Goal: Task Accomplishment & Management: Use online tool/utility

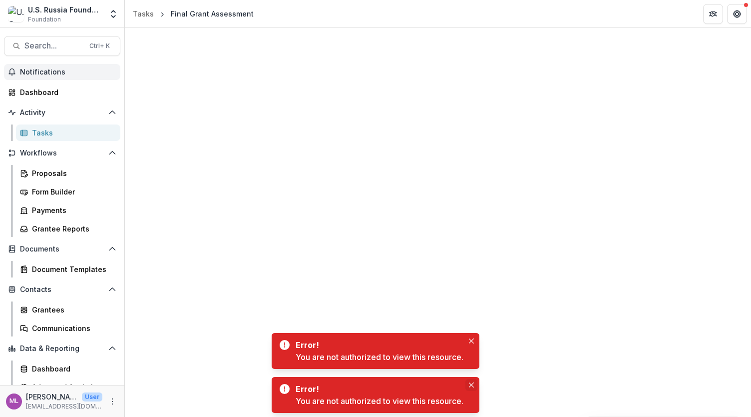
click at [472, 385] on icon "Close" at bounding box center [471, 384] width 5 height 5
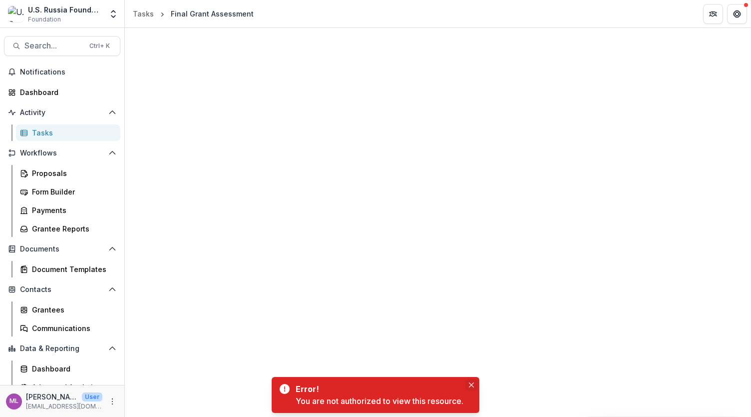
click at [471, 383] on icon "Close" at bounding box center [471, 384] width 5 height 5
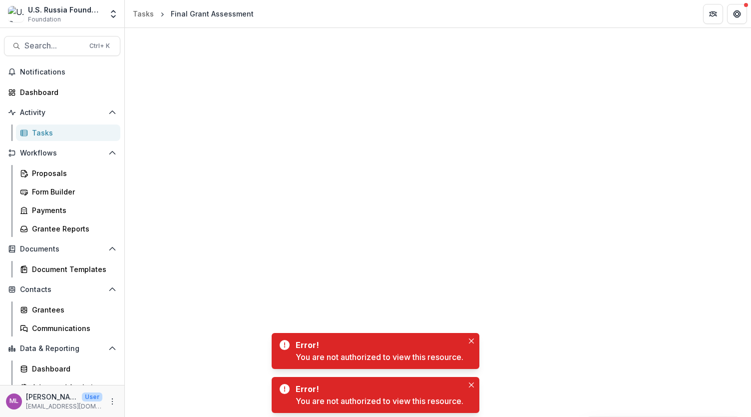
click at [54, 134] on div "Tasks" at bounding box center [72, 132] width 80 height 10
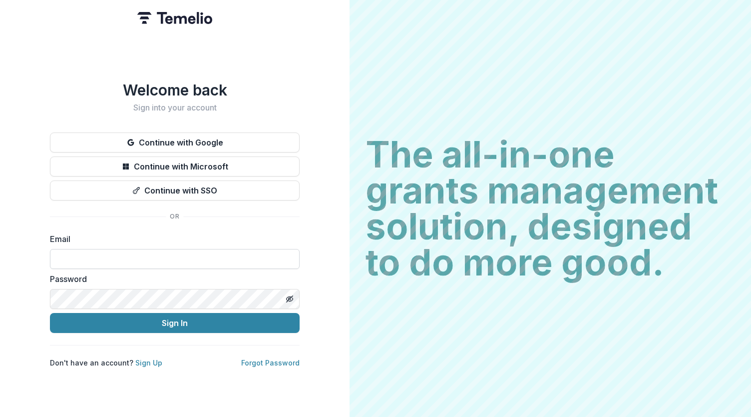
click at [204, 256] on input at bounding box center [175, 259] width 250 height 20
type input "**********"
click at [181, 321] on button "Sign In" at bounding box center [175, 323] width 250 height 20
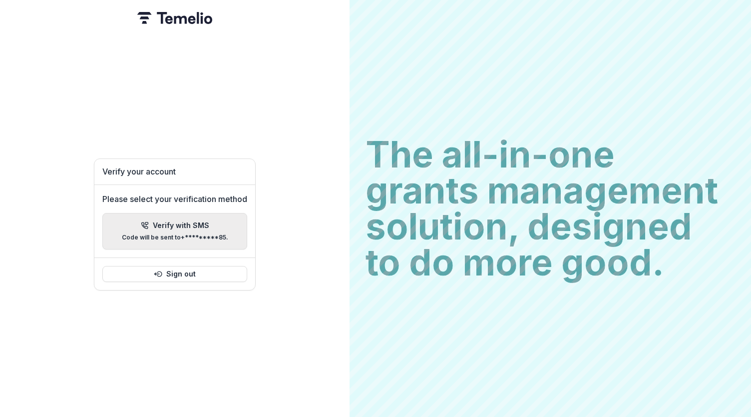
click at [189, 224] on p "Verify with SMS" at bounding box center [181, 225] width 56 height 8
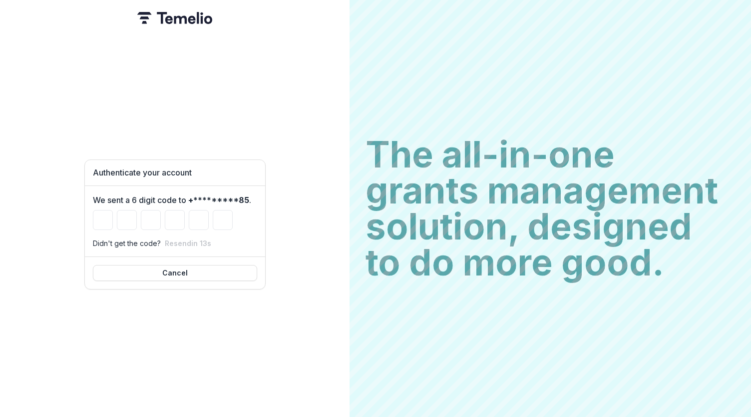
type input "*"
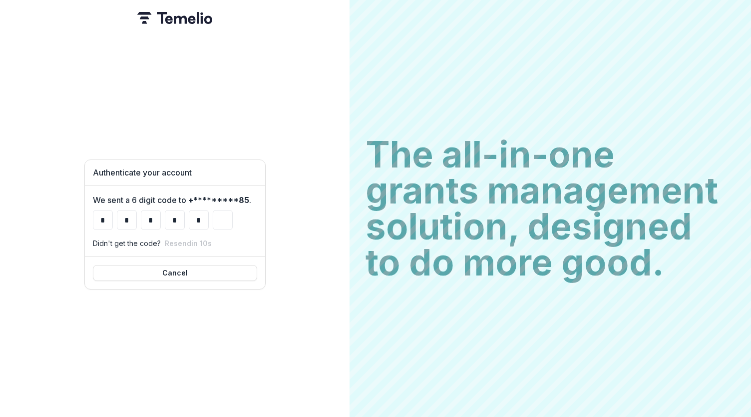
type input "*"
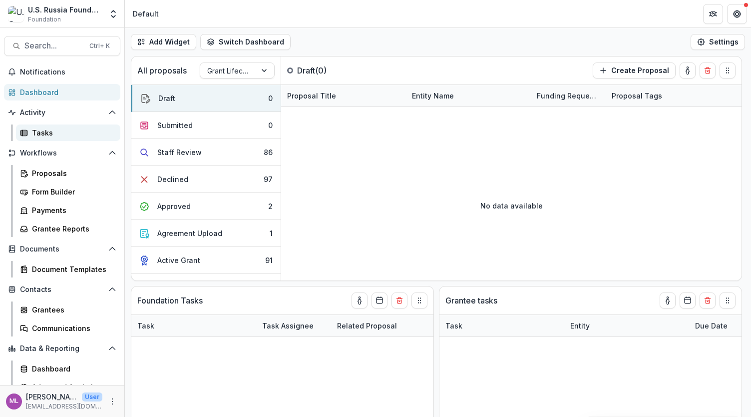
click at [44, 132] on div "Tasks" at bounding box center [72, 132] width 80 height 10
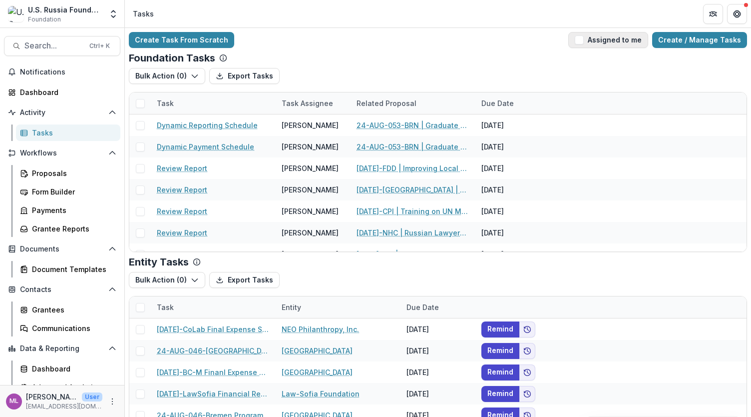
click at [578, 38] on button "Assigned to me" at bounding box center [608, 40] width 80 height 16
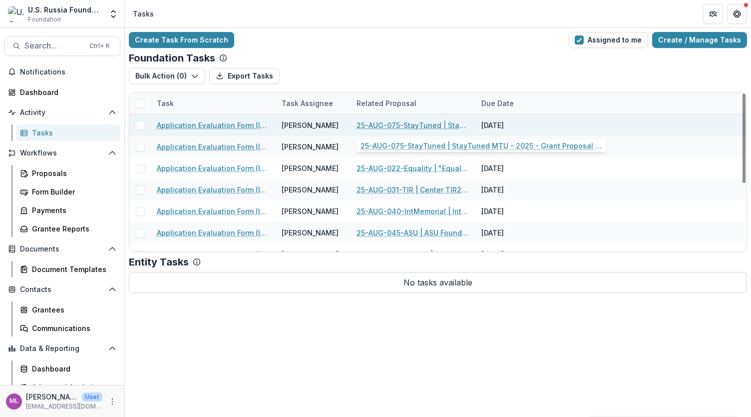
click at [391, 119] on div "25-AUG-075-StayTuned | StayTuned MTU - 2025 - Grant Proposal Application ([DATE…" at bounding box center [413, 124] width 113 height 21
click at [391, 125] on link "25-AUG-075-StayTuned | StayTuned MTU - 2025 - Grant Proposal Application ([DATE…" at bounding box center [413, 125] width 113 height 10
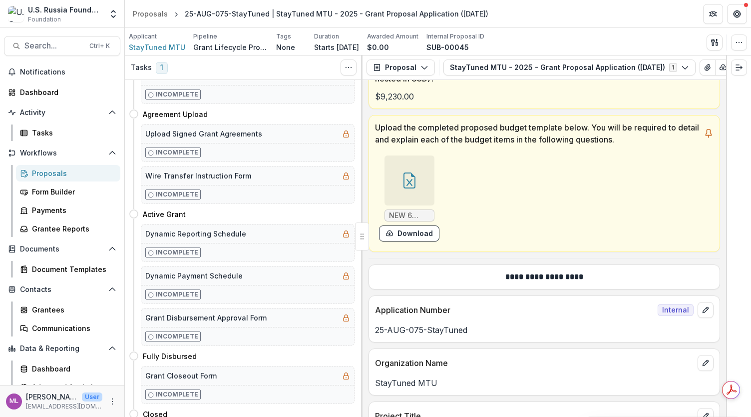
scroll to position [384, 0]
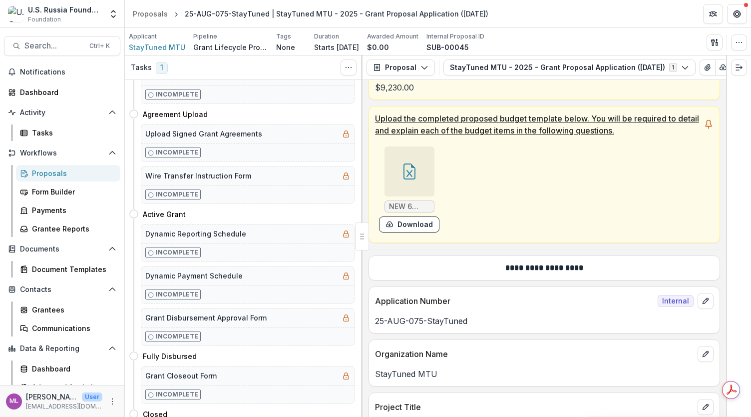
click at [410, 181] on div at bounding box center [410, 171] width 50 height 50
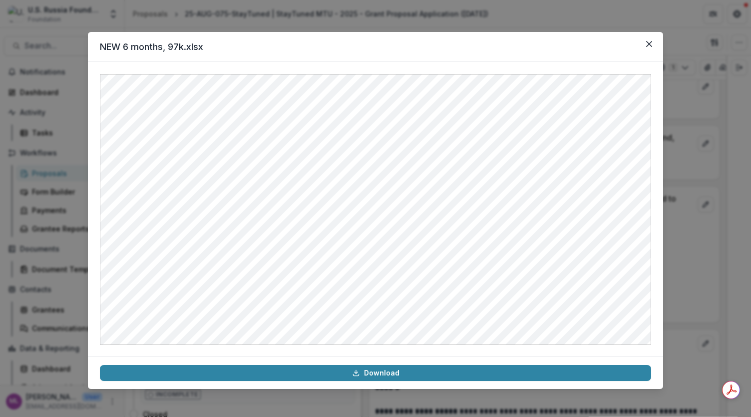
scroll to position [11487, 0]
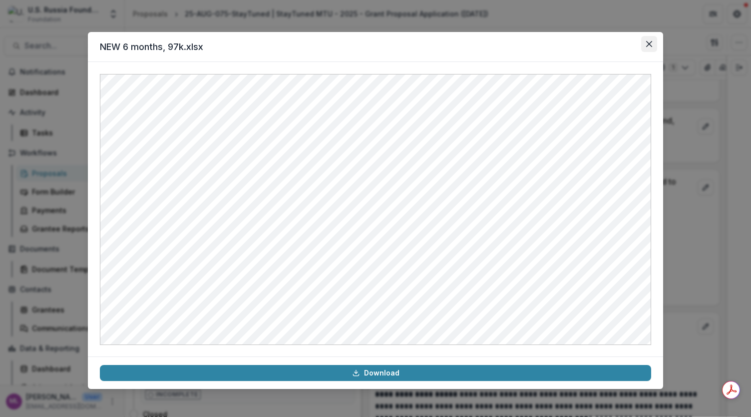
click at [649, 44] on icon "Close" at bounding box center [649, 44] width 6 height 6
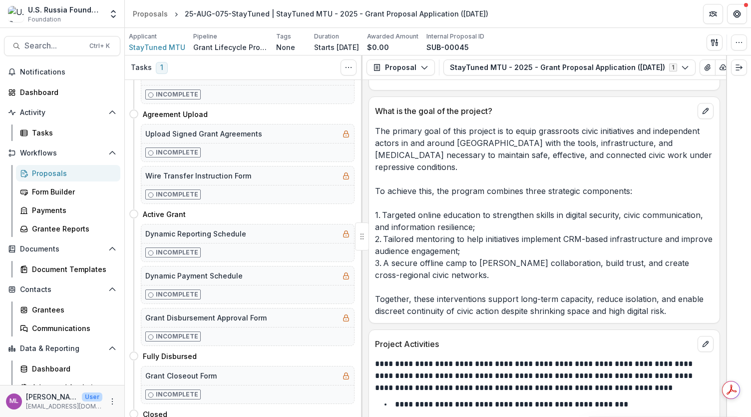
scroll to position [2291, 0]
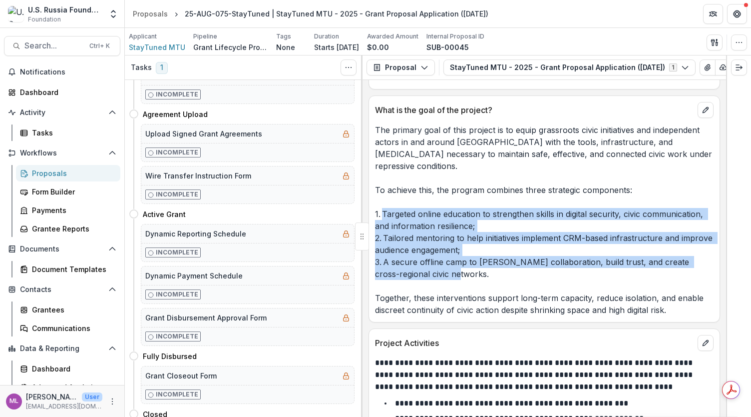
drag, startPoint x: 383, startPoint y: 194, endPoint x: 439, endPoint y: 251, distance: 80.2
click at [439, 251] on p "The primary goal of this project is to equip grassroots civic initiatives and i…" at bounding box center [544, 220] width 339 height 192
copy p "Targeted online education to strengthen skills in digital security, civic commu…"
click at [598, 337] on p "Project Activities" at bounding box center [534, 343] width 319 height 12
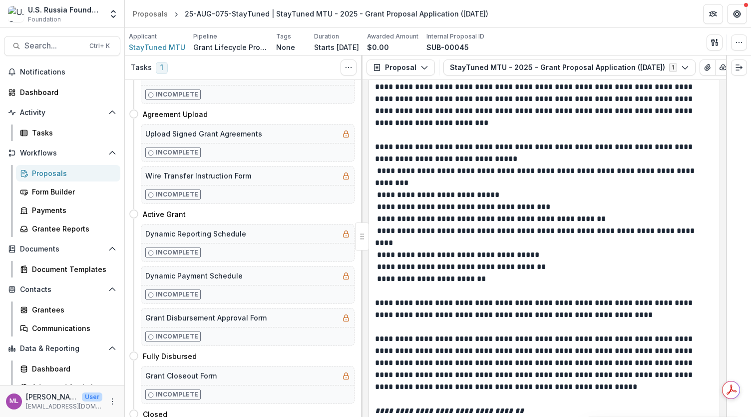
scroll to position [2853, 0]
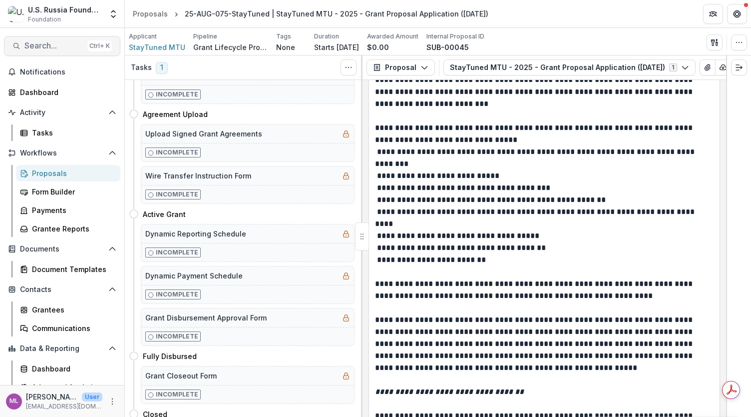
click at [55, 44] on span "Search..." at bounding box center [53, 45] width 59 height 9
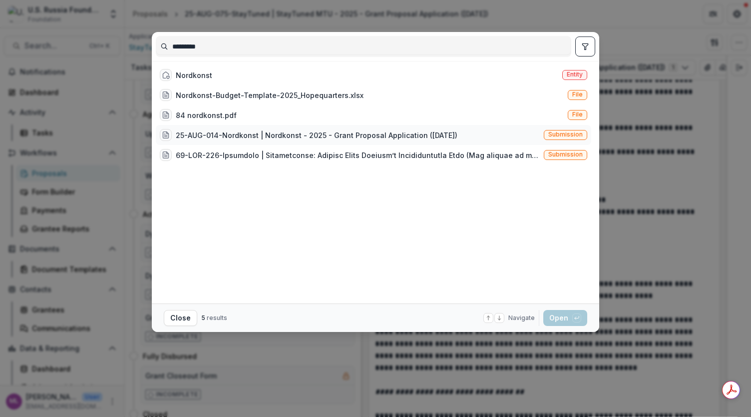
type input "*********"
click at [247, 126] on div "25-AUG-014-Nordkonst | Nordkonst - 2025 - Grant Proposal Application ([DATE]) S…" at bounding box center [373, 135] width 435 height 20
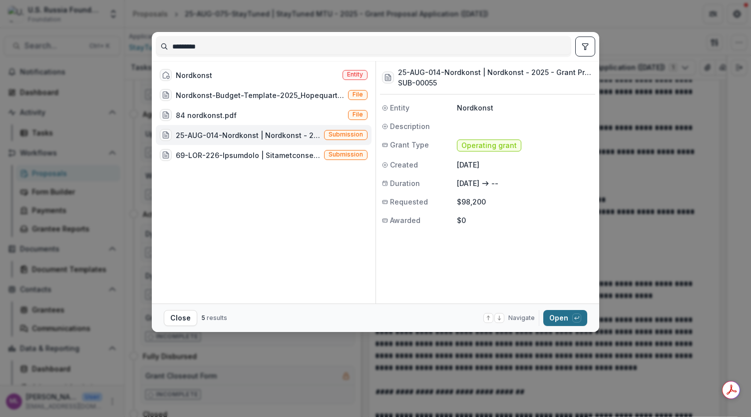
click at [556, 316] on button "Open with enter key" at bounding box center [565, 318] width 44 height 16
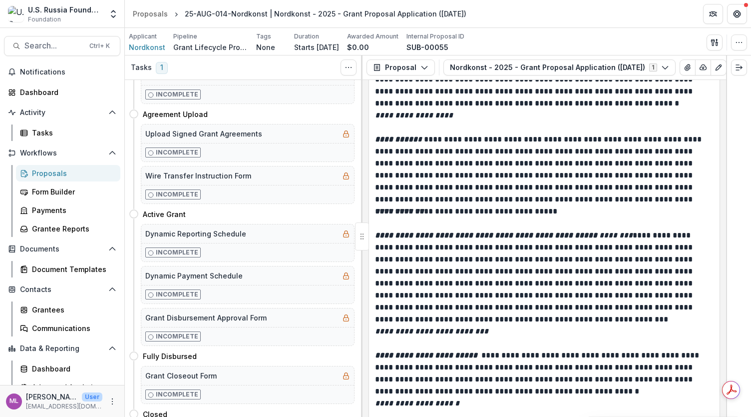
scroll to position [3815, 0]
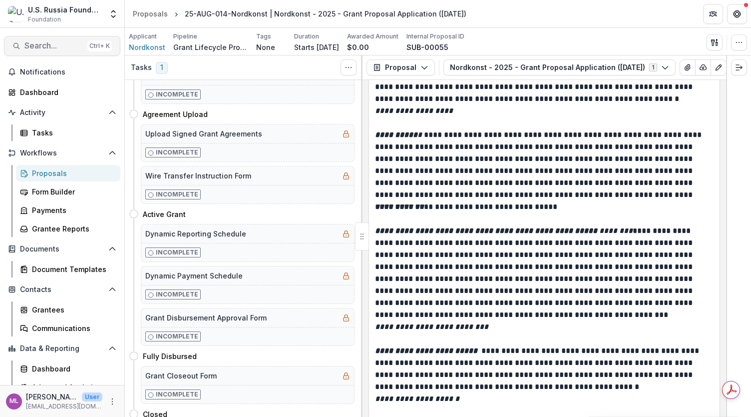
click at [67, 46] on span "Search..." at bounding box center [53, 45] width 59 height 9
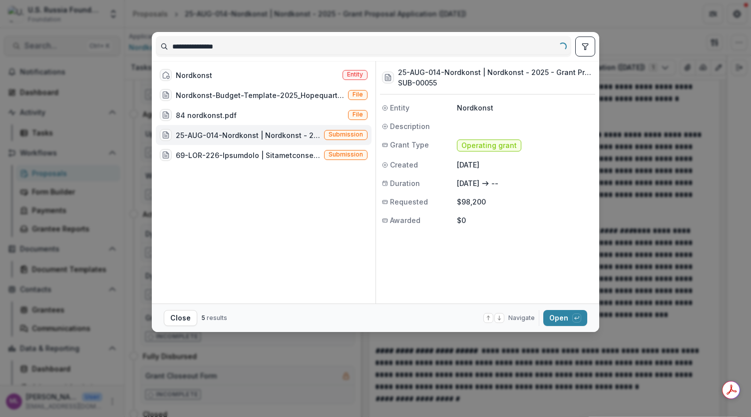
type input "**********"
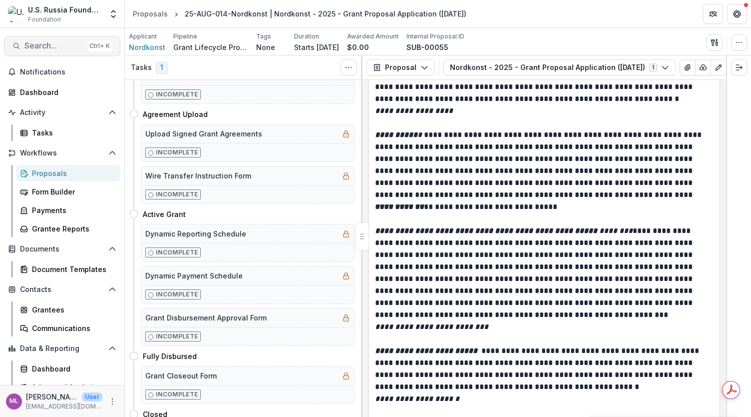
click at [66, 45] on span "Search..." at bounding box center [53, 45] width 59 height 9
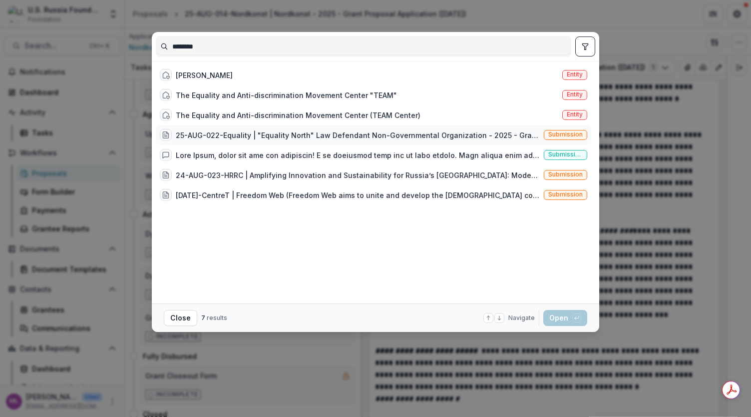
type input "********"
click at [220, 131] on div "25-AUG-022-Equality | "Equality North" Law Defendant Non-Governmental Organizat…" at bounding box center [358, 135] width 364 height 10
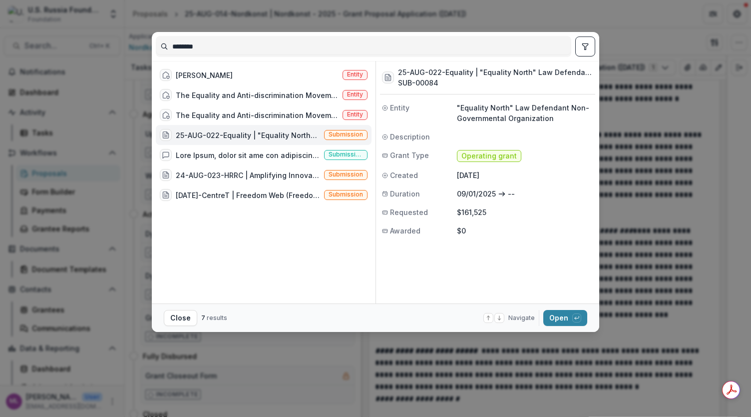
click at [220, 131] on div "25-AUG-022-Equality | "Equality North" Law Defendant Non-Governmental Organizat…" at bounding box center [248, 135] width 144 height 10
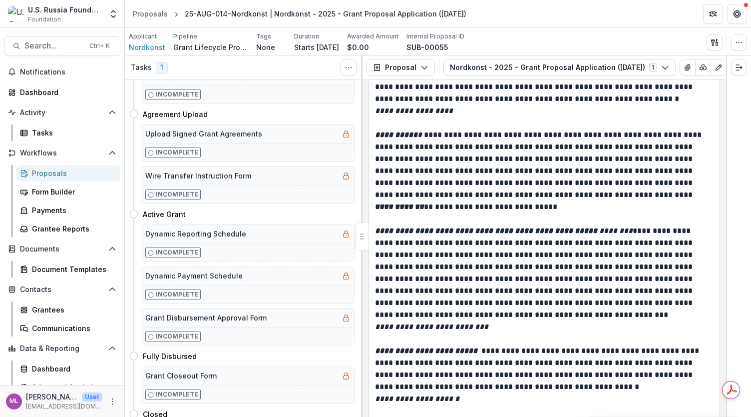
click at [220, 131] on div "25-AUG-022-Equality | "Equality North" Law Defendant Non-Governmental Organizat…" at bounding box center [248, 135] width 144 height 10
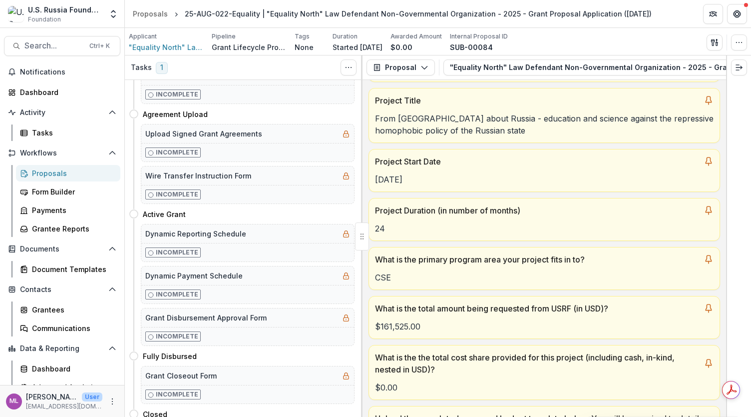
scroll to position [99, 0]
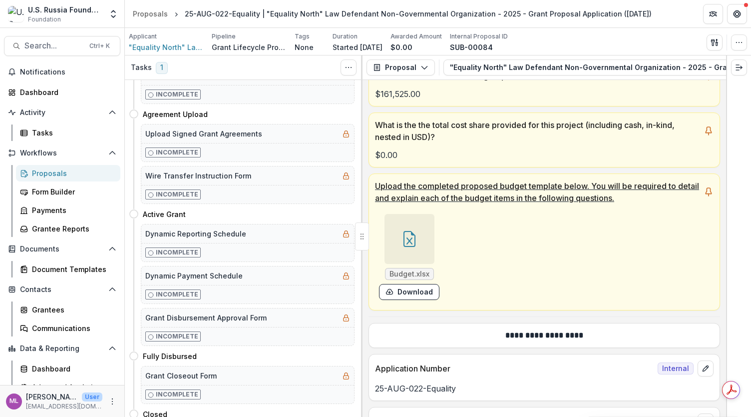
click at [410, 243] on icon at bounding box center [410, 239] width 16 height 16
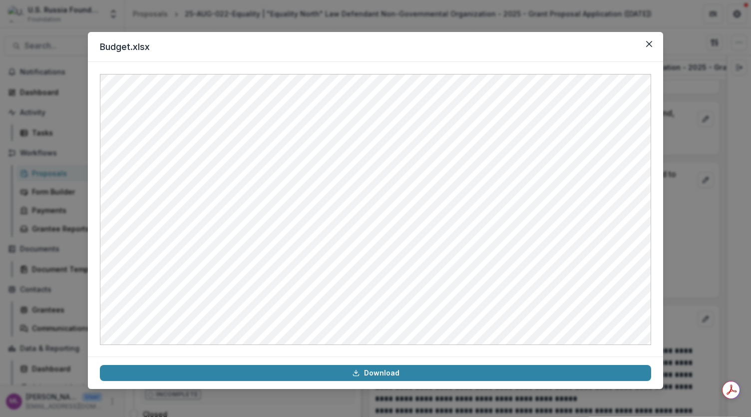
scroll to position [3941, 0]
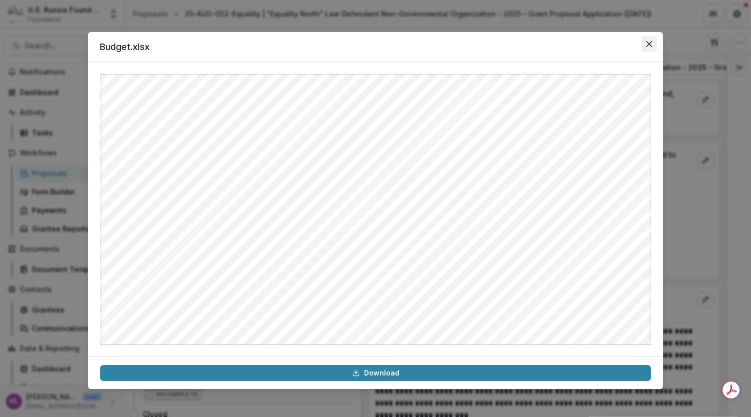
click at [649, 44] on icon "Close" at bounding box center [649, 44] width 6 height 6
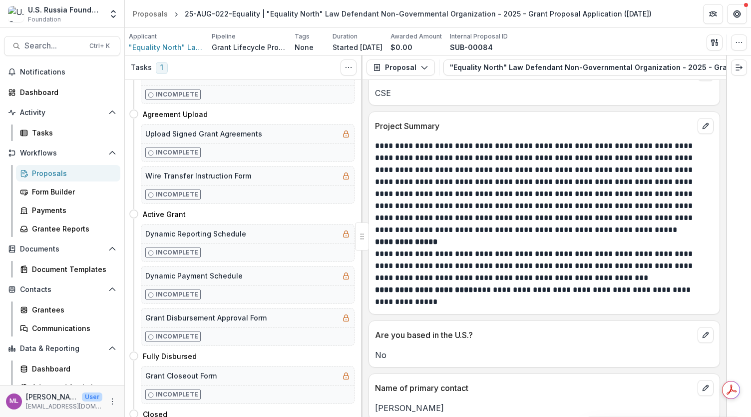
scroll to position [962, 0]
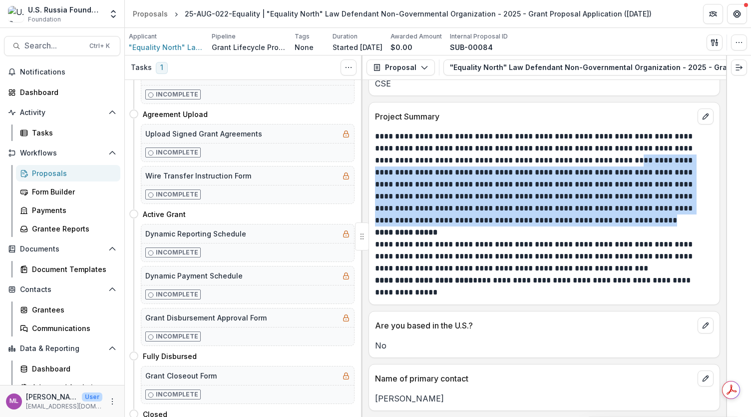
drag, startPoint x: 611, startPoint y: 152, endPoint x: 532, endPoint y: 213, distance: 99.3
click at [532, 213] on p "**********" at bounding box center [543, 178] width 336 height 96
copy p "**********"
click at [532, 213] on p "**********" at bounding box center [543, 178] width 336 height 96
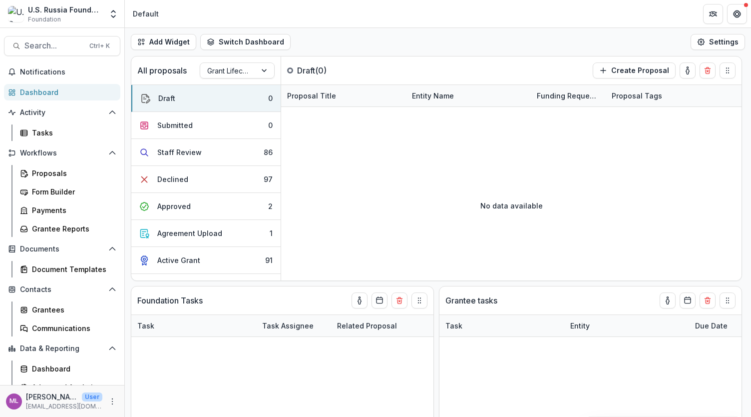
click at [41, 91] on div "Dashboard" at bounding box center [66, 92] width 92 height 10
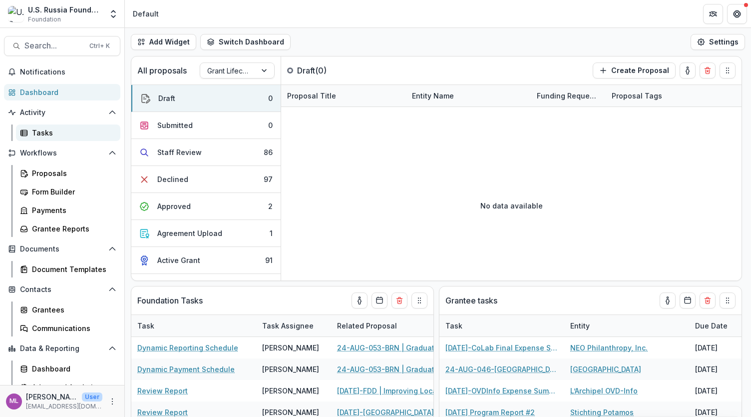
click at [41, 133] on div "Tasks" at bounding box center [72, 132] width 80 height 10
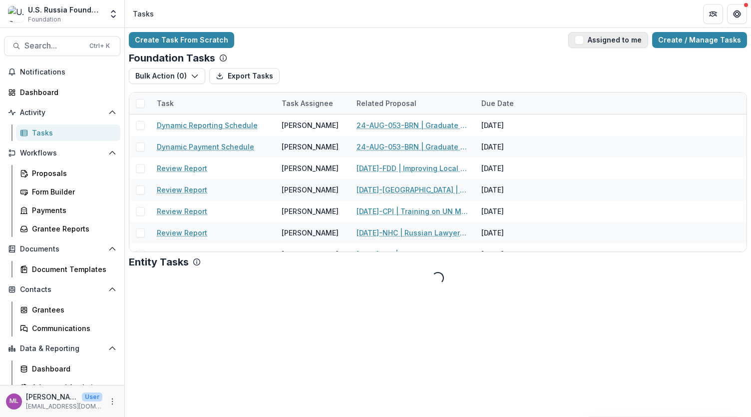
click at [583, 42] on span "button" at bounding box center [579, 39] width 9 height 9
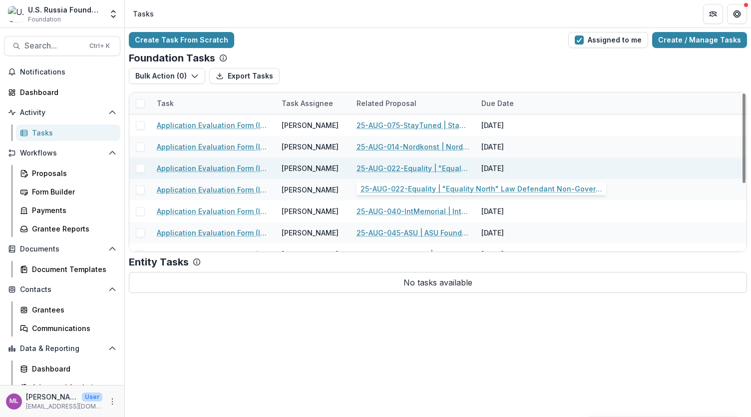
click at [410, 167] on link "25-AUG-022-Equality | "Equality North" Law Defendant Non-Governmental Organizat…" at bounding box center [413, 168] width 113 height 10
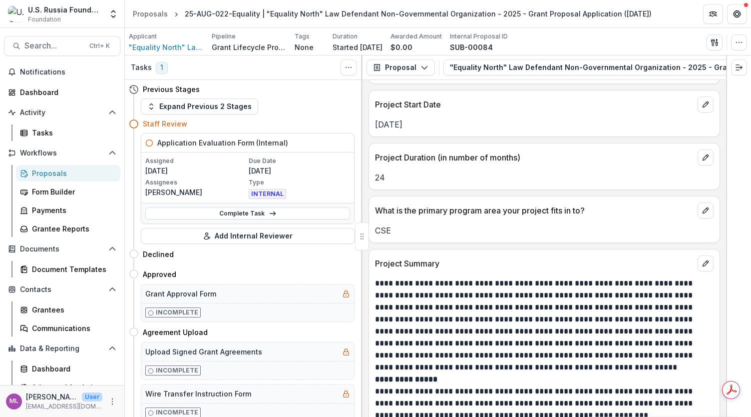
scroll to position [821, 0]
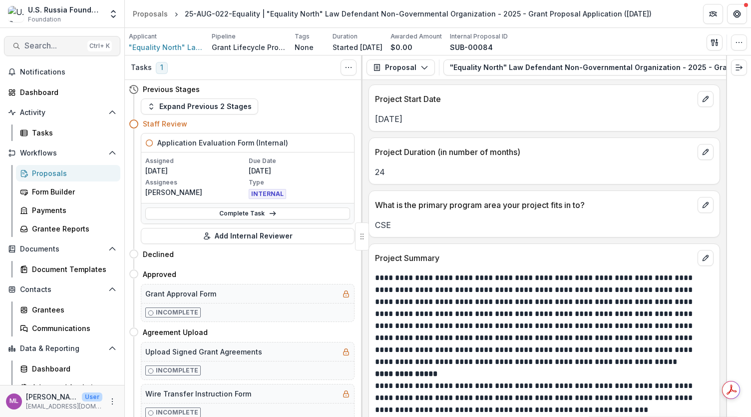
click at [41, 42] on span "Search..." at bounding box center [53, 45] width 59 height 9
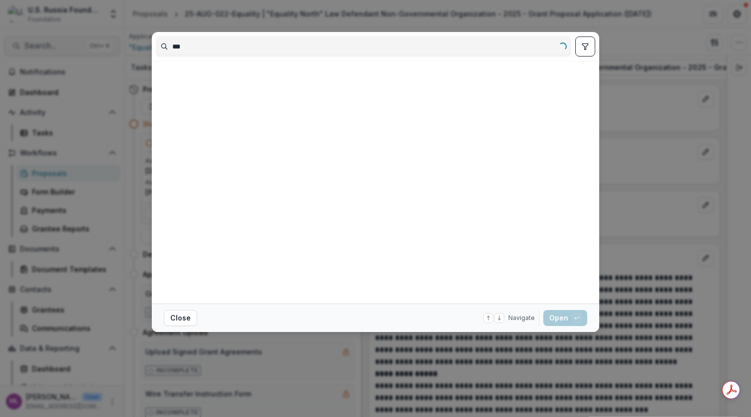
type input "***"
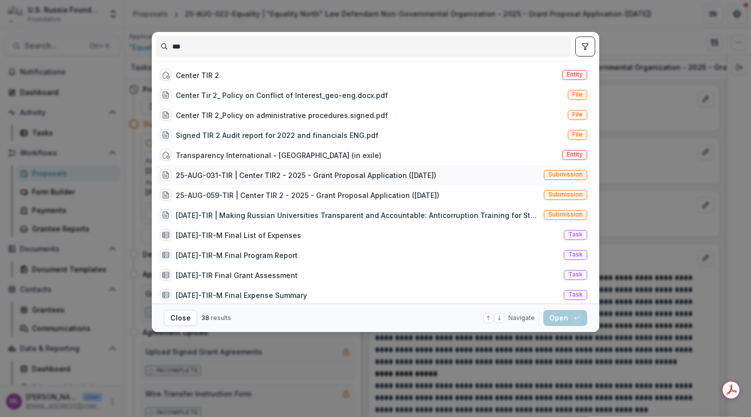
click at [243, 176] on div "25-AUG-031-TIR | Center TIR2 - 2025 - Grant Proposal Application ([DATE])" at bounding box center [306, 175] width 261 height 10
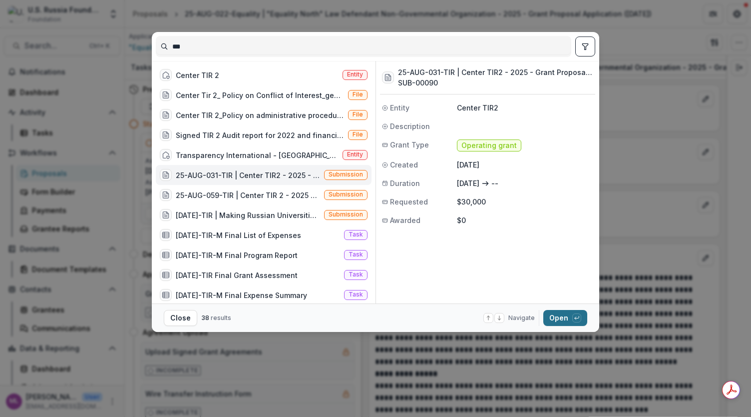
click at [559, 314] on button "Open with enter key" at bounding box center [565, 318] width 44 height 16
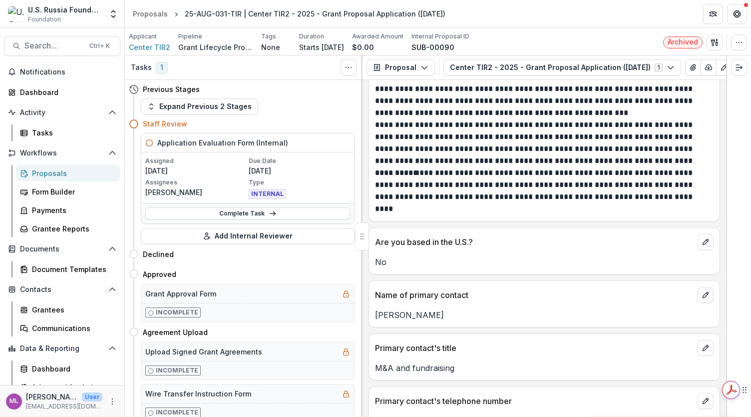
scroll to position [1022, 0]
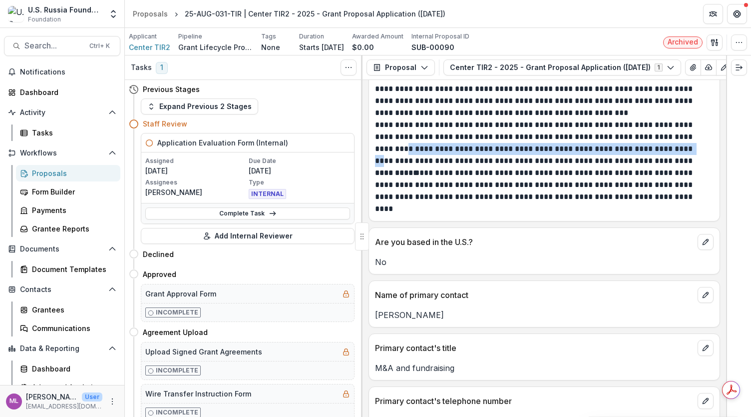
drag, startPoint x: 376, startPoint y: 144, endPoint x: 651, endPoint y: 145, distance: 275.7
click at [651, 145] on p "**********" at bounding box center [543, 143] width 336 height 48
copy p "**********"
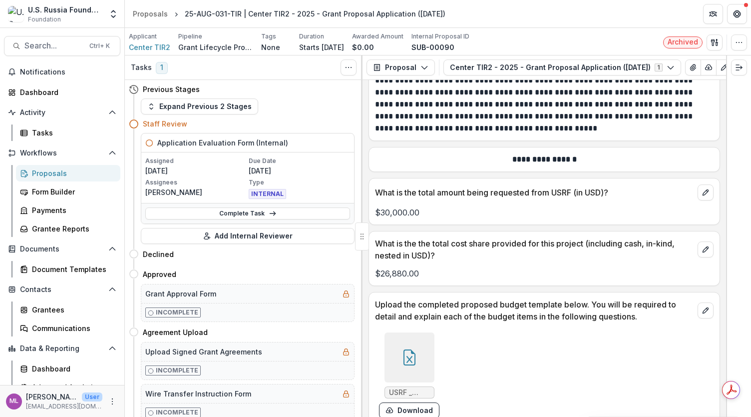
scroll to position [5493, 0]
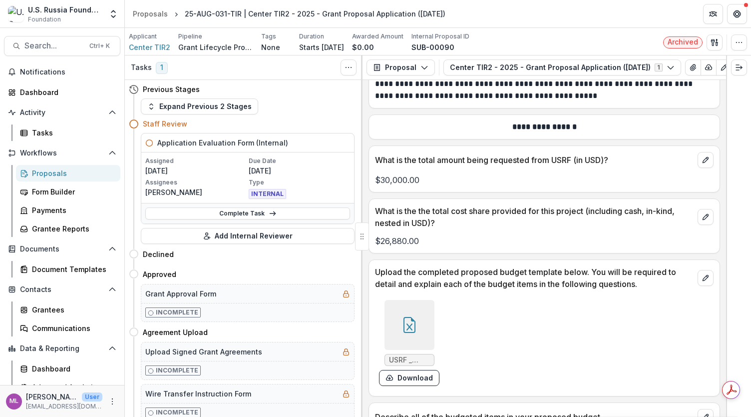
click at [408, 317] on icon at bounding box center [410, 325] width 16 height 16
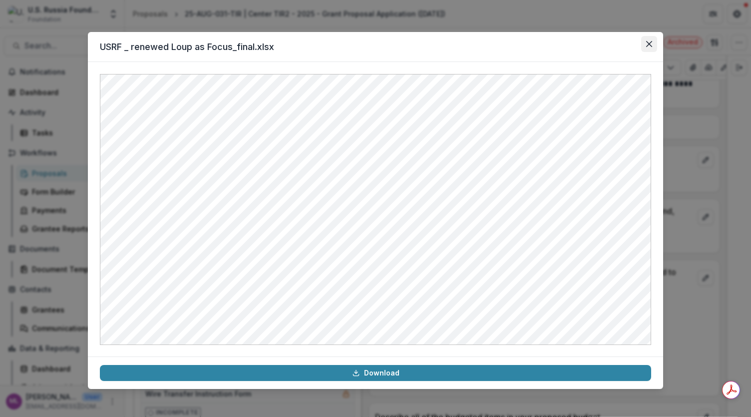
click at [647, 45] on icon "Close" at bounding box center [649, 44] width 6 height 6
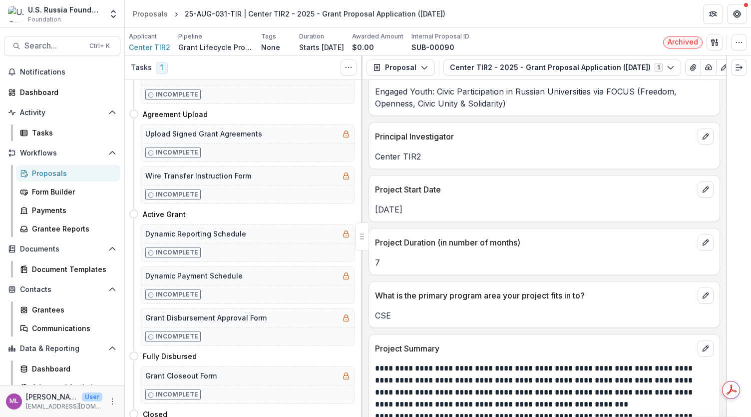
scroll to position [0, 0]
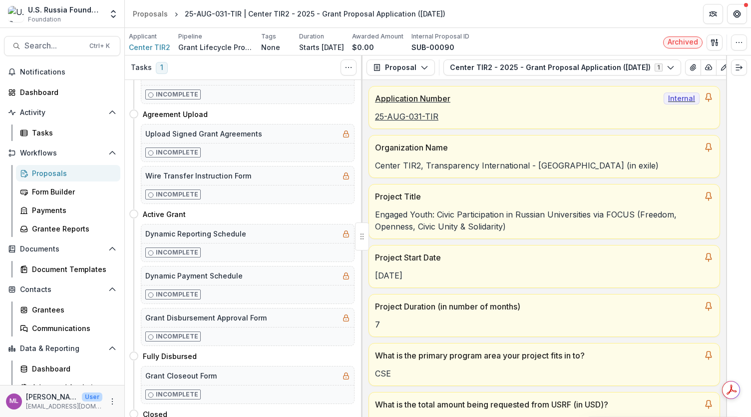
click at [382, 112] on p "25-AUG-031-TIR" at bounding box center [544, 116] width 339 height 12
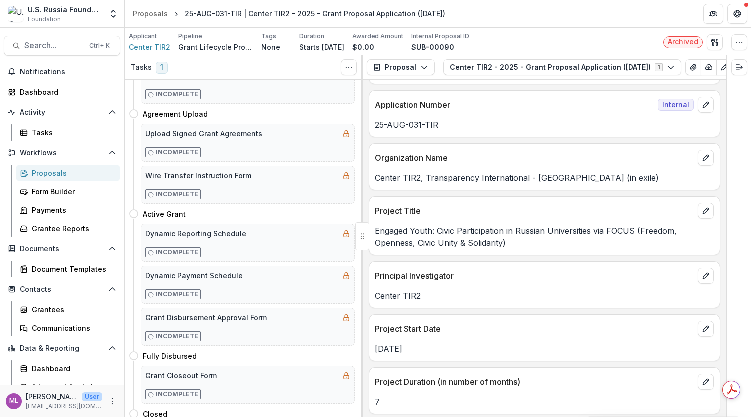
scroll to position [598, 0]
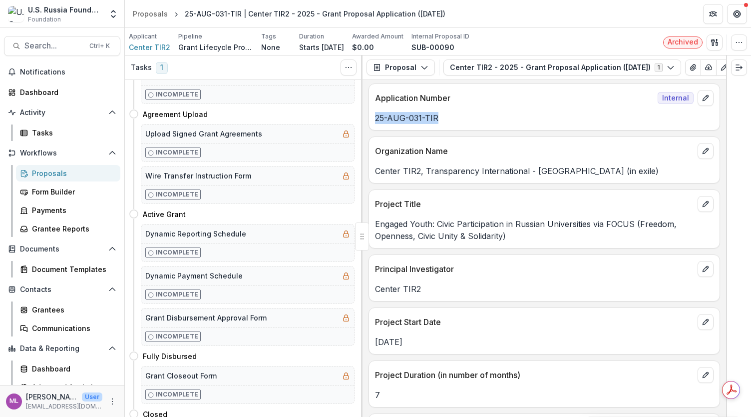
drag, startPoint x: 438, startPoint y: 116, endPoint x: 375, endPoint y: 117, distance: 63.4
click at [375, 117] on p "25-AUG-031-TIR" at bounding box center [544, 118] width 339 height 12
copy p "25-AUG-031-TIR"
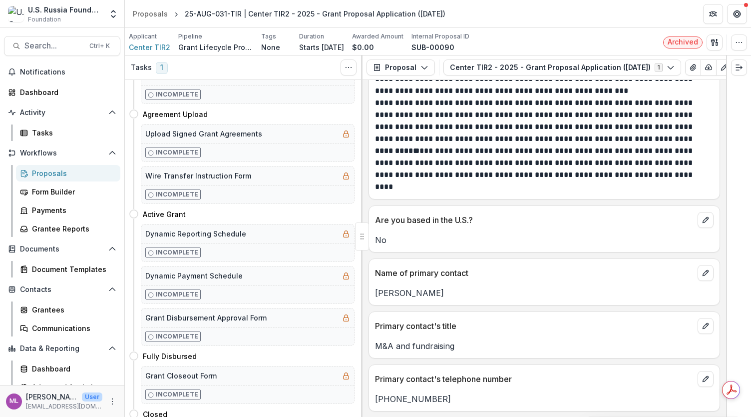
scroll to position [1050, 0]
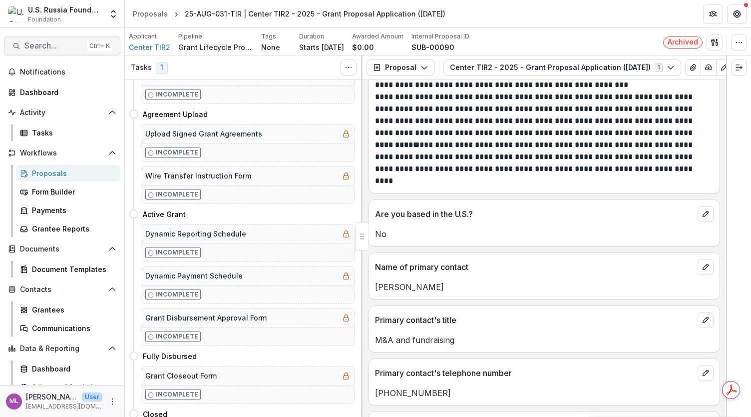
click at [61, 47] on span "Search..." at bounding box center [53, 45] width 59 height 9
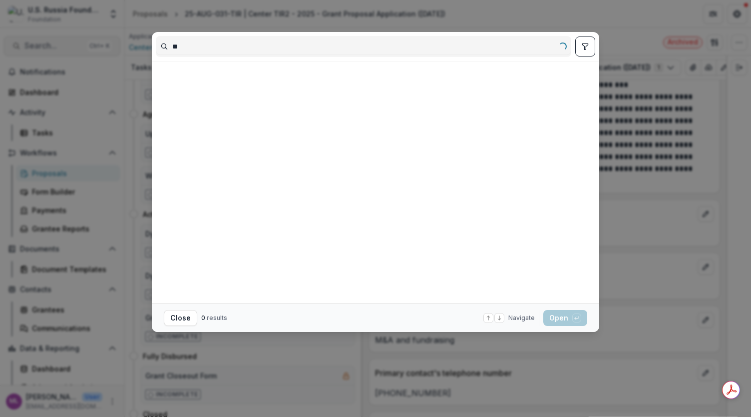
type input "*"
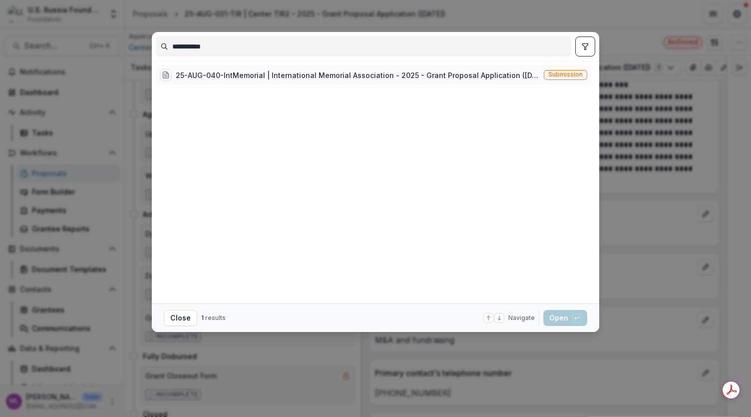
type input "**********"
click at [375, 72] on div "25-AUG-040-IntMemorial | International Memorial Association - 2025 - Grant Prop…" at bounding box center [358, 75] width 364 height 10
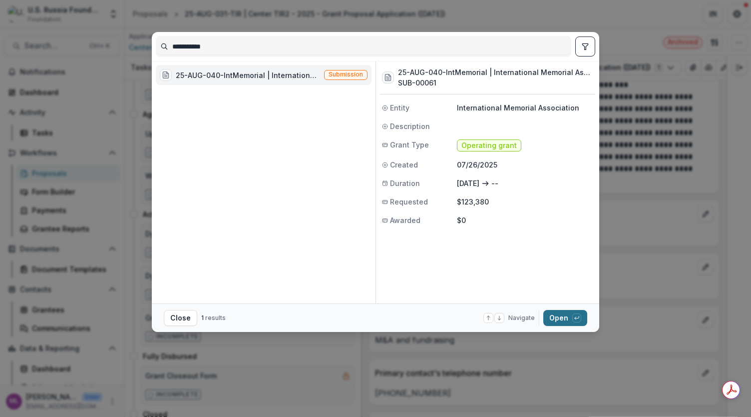
click at [575, 310] on button "Open with enter key" at bounding box center [565, 318] width 44 height 16
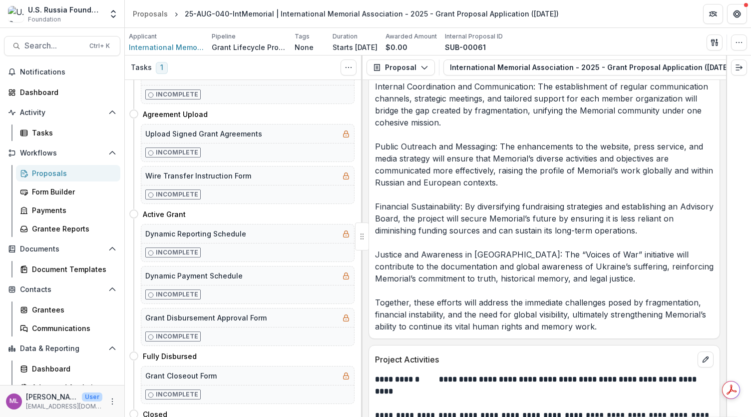
scroll to position [2929, 0]
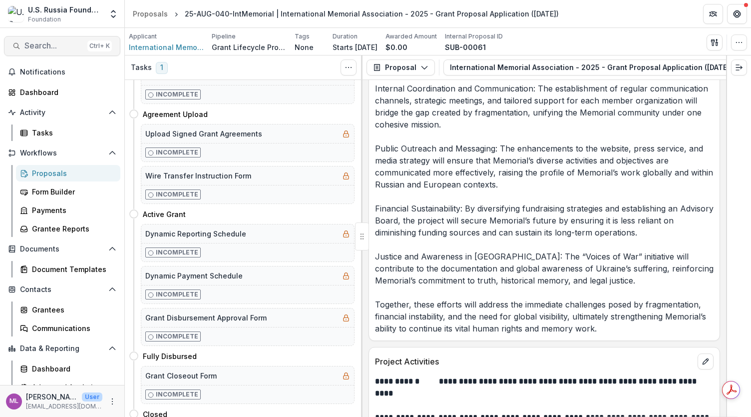
click at [67, 43] on span "Search..." at bounding box center [53, 45] width 59 height 9
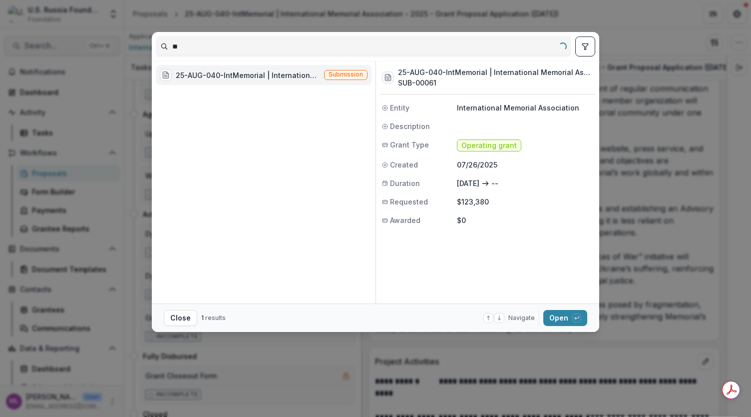
type input "*"
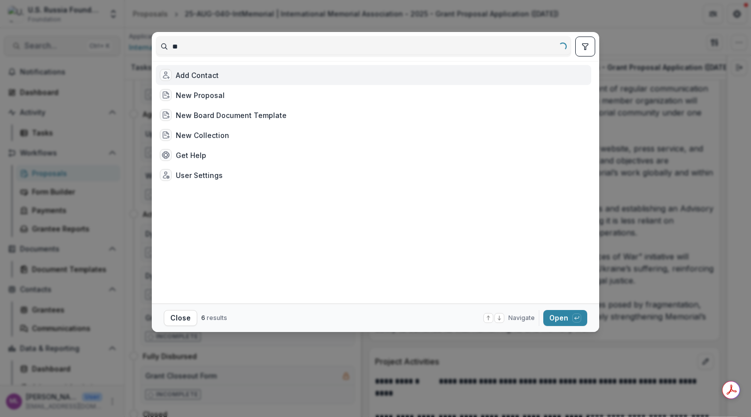
type input "***"
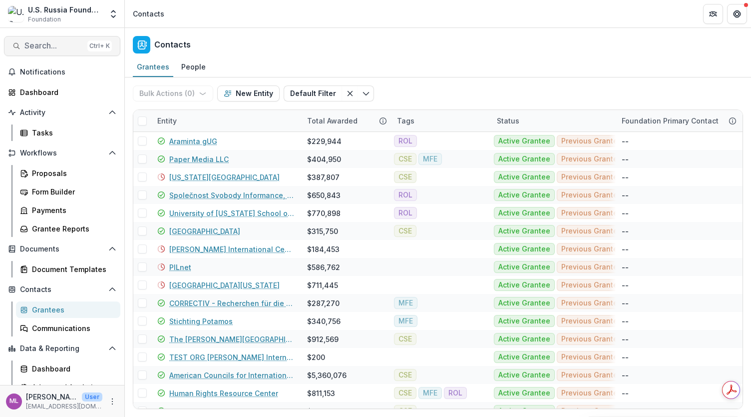
click at [73, 43] on span "Search..." at bounding box center [53, 45] width 59 height 9
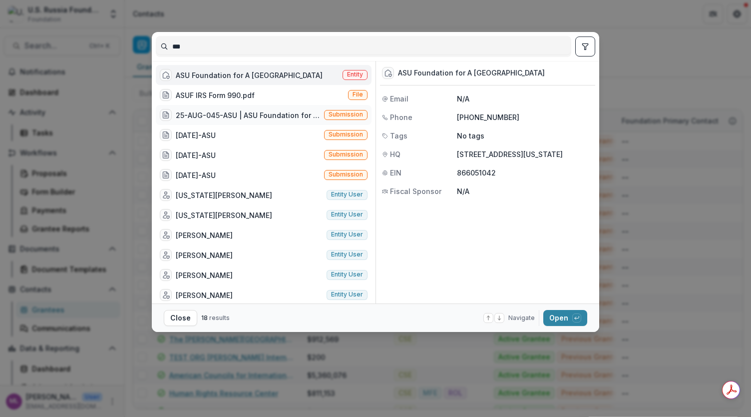
click at [269, 111] on div "25-AUG-045-ASU | ASU Foundation for A New American University - 2025 - Grant Pr…" at bounding box center [248, 115] width 144 height 10
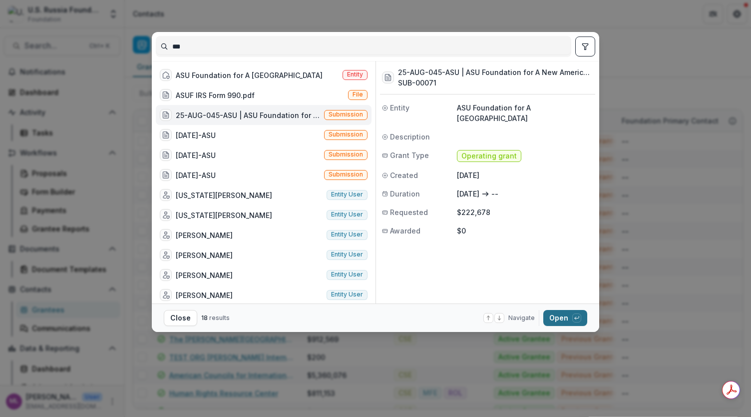
click at [570, 320] on button "Open with enter key" at bounding box center [565, 318] width 44 height 16
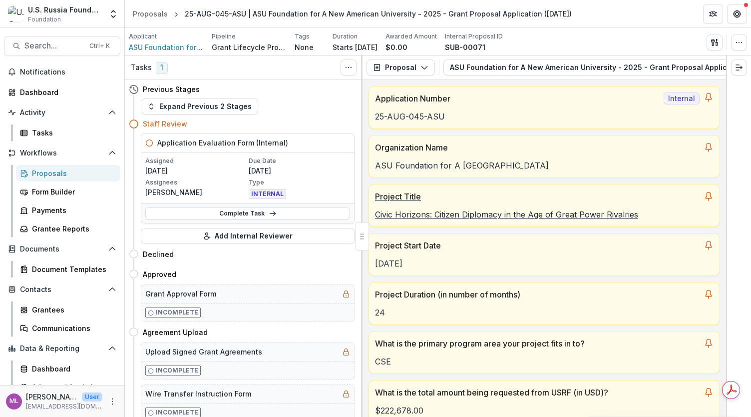
click at [384, 211] on p "Civic Horizons: Citizen Diplomacy in the Age of Great Power Rivalries" at bounding box center [544, 214] width 339 height 12
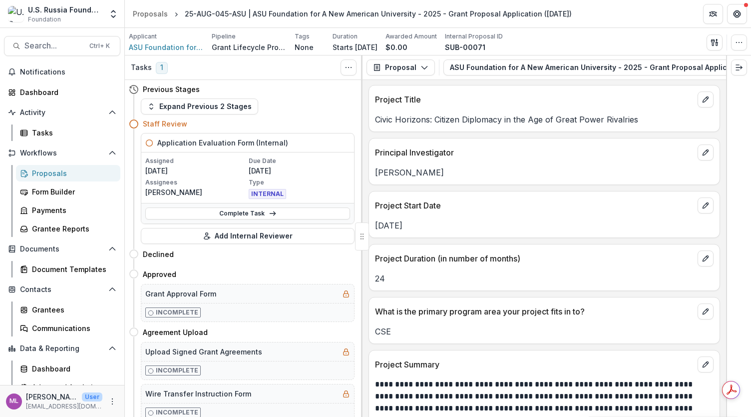
scroll to position [691, 0]
drag, startPoint x: 378, startPoint y: 112, endPoint x: 658, endPoint y: 121, distance: 280.3
click at [658, 121] on div "Project Title Civic Horizons: Citizen Diplomacy in the Age of Great Power Rival…" at bounding box center [545, 107] width 352 height 47
copy p "ivic Horizons: Citizen Diplomacy in the Age of Great Power Rivalries"
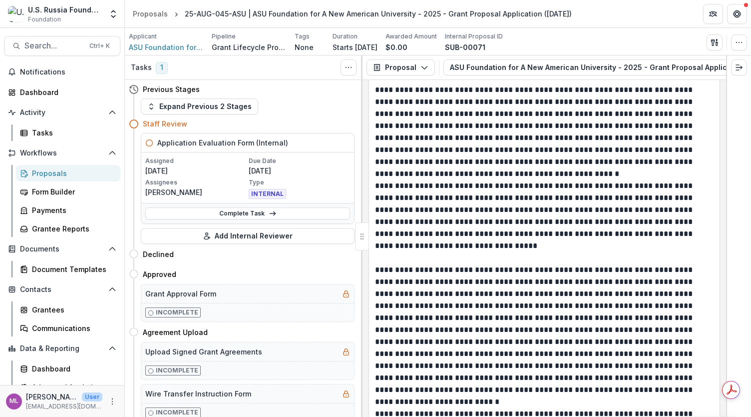
scroll to position [4149, 0]
